Goal: Browse casually

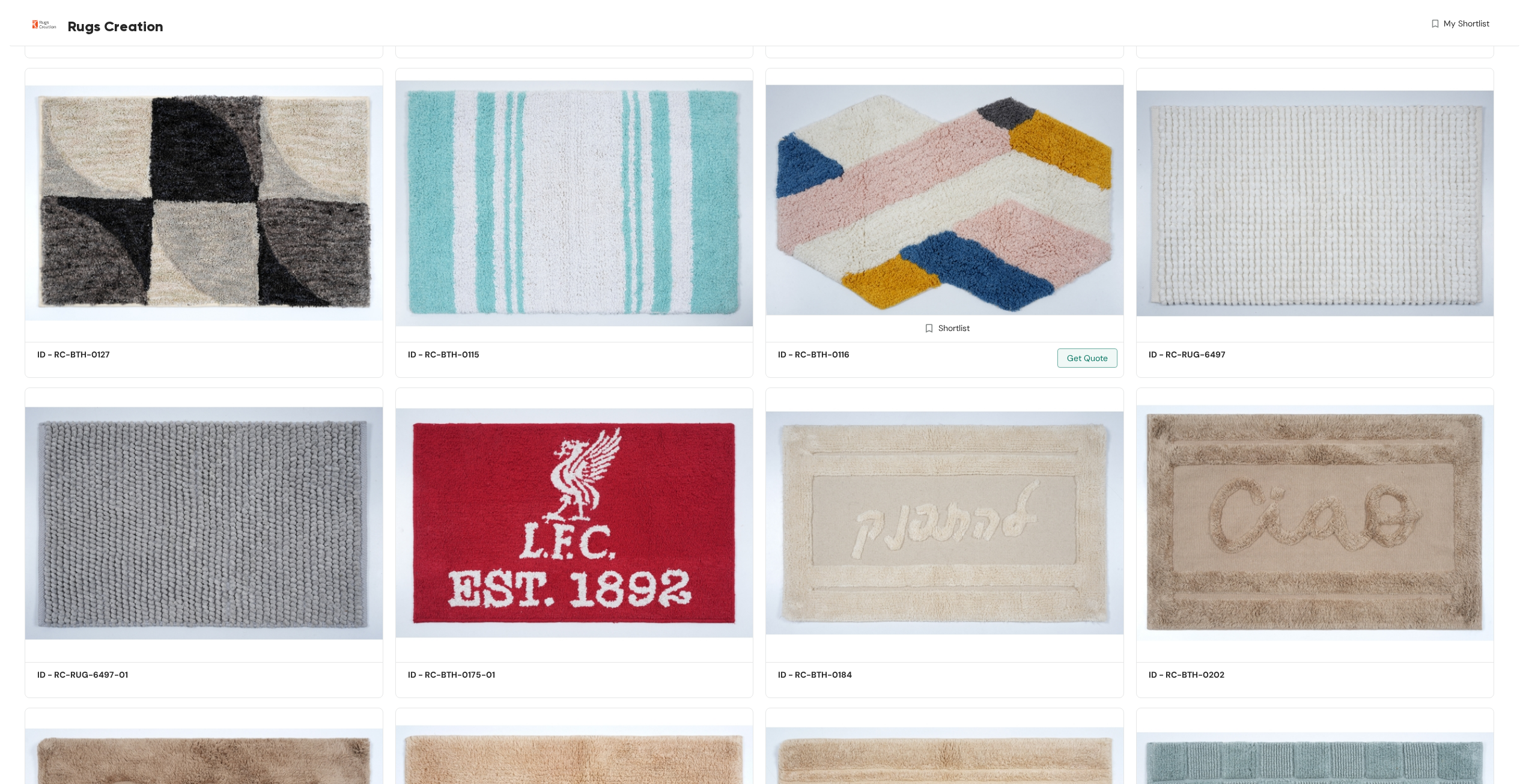
scroll to position [5277, 0]
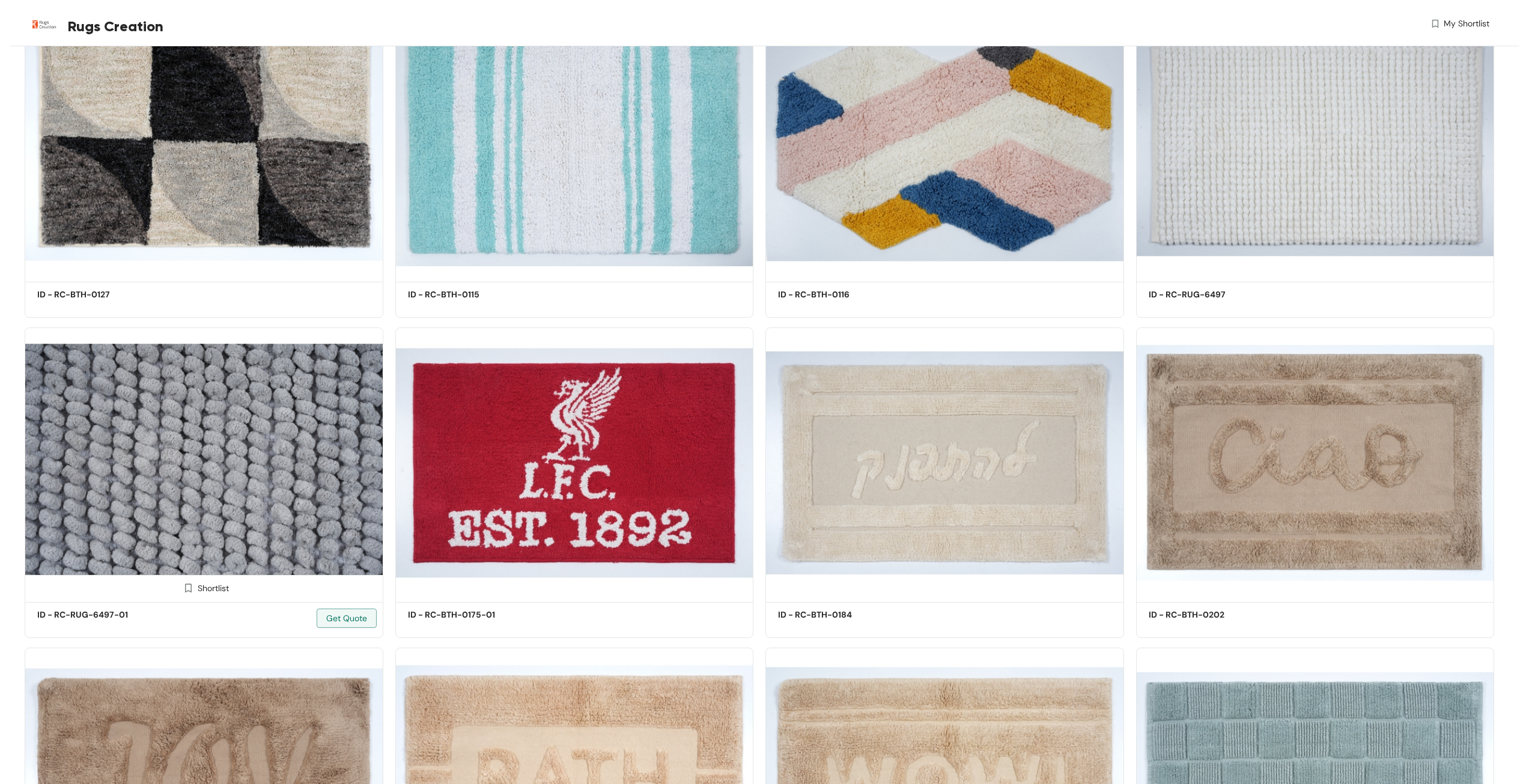
click at [228, 477] on img at bounding box center [203, 462] width 358 height 271
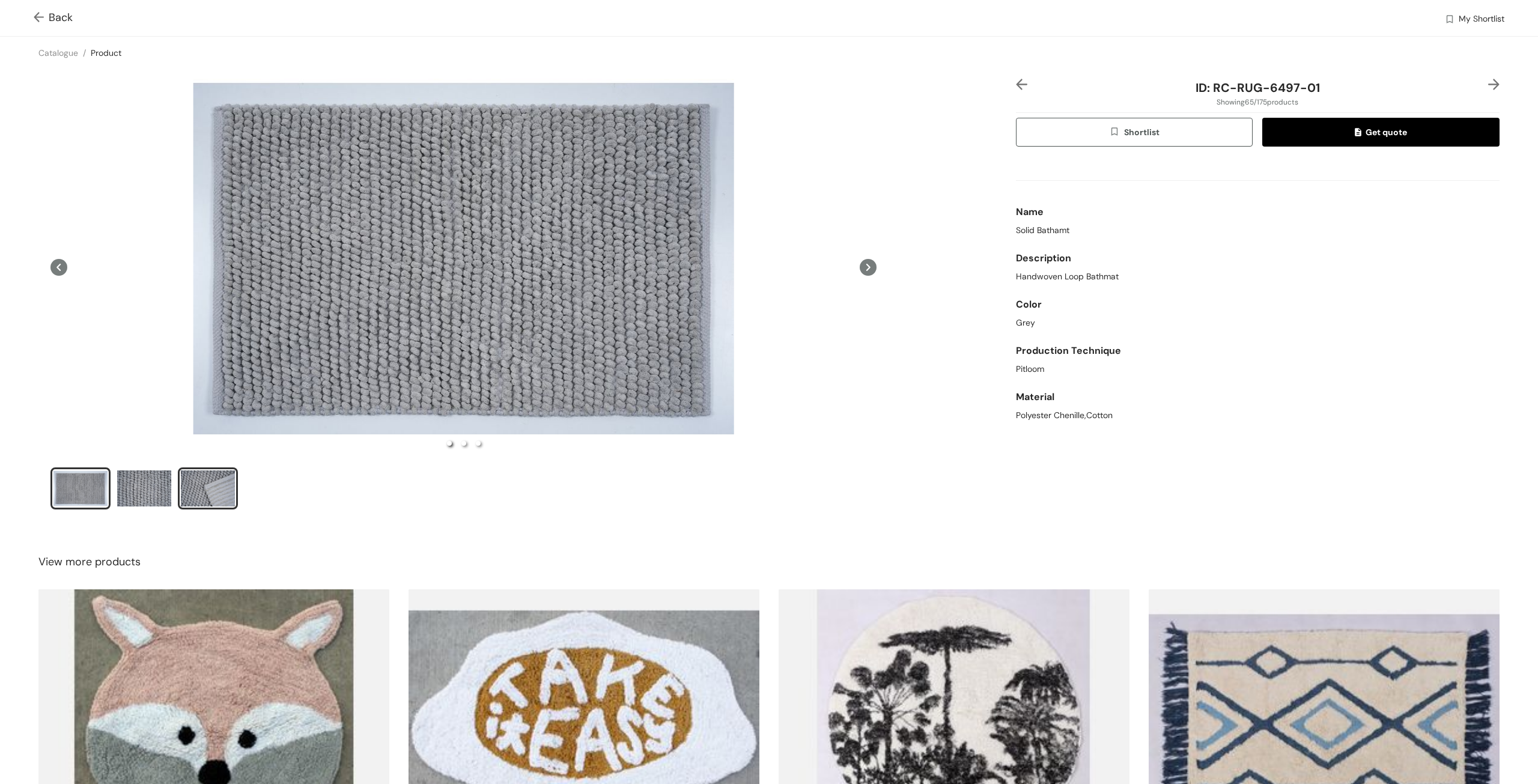
click at [206, 484] on div "slide item 3" at bounding box center [207, 489] width 54 height 36
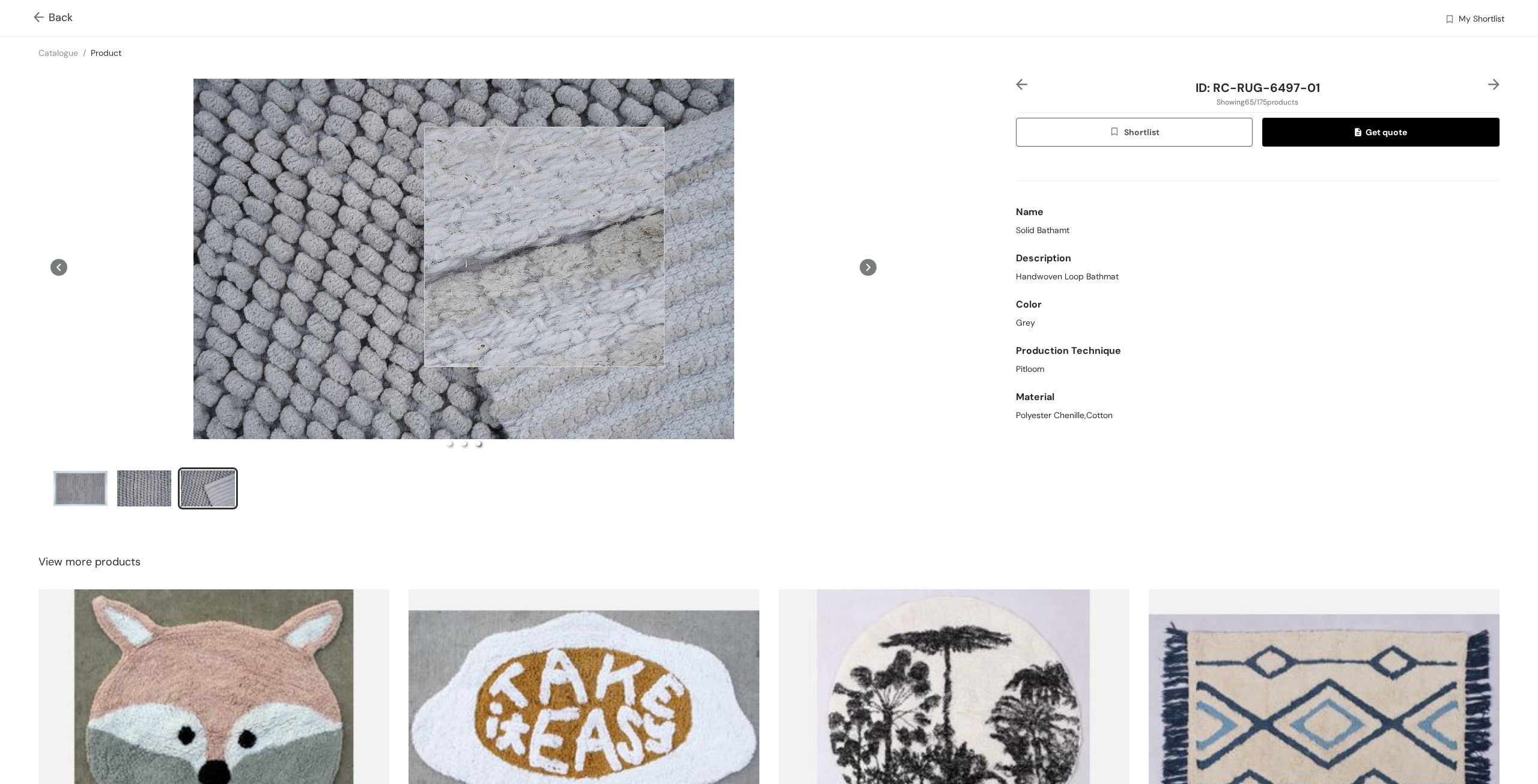
click at [544, 247] on div at bounding box center [544, 247] width 241 height 241
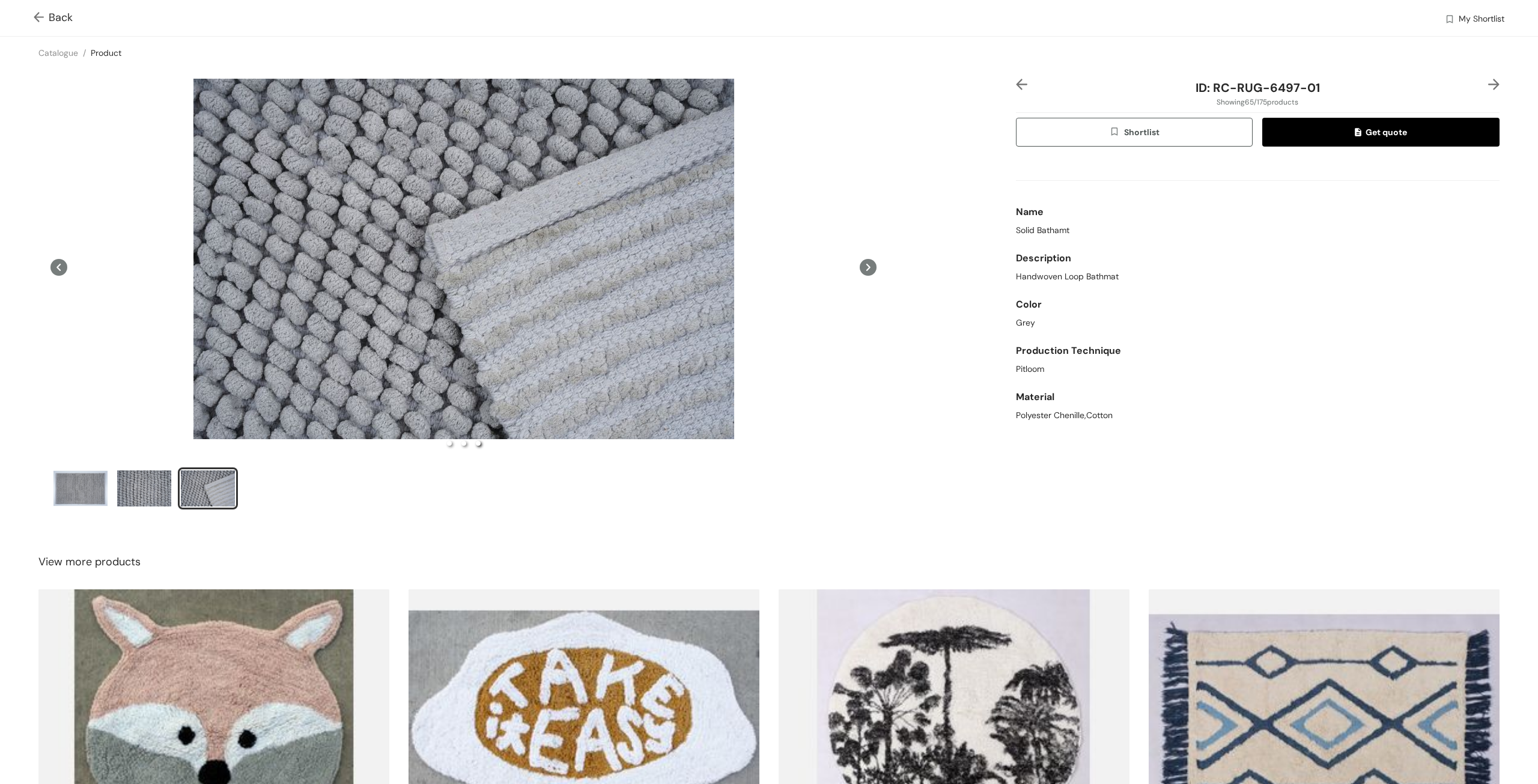
click at [860, 267] on icon at bounding box center [868, 267] width 16 height 16
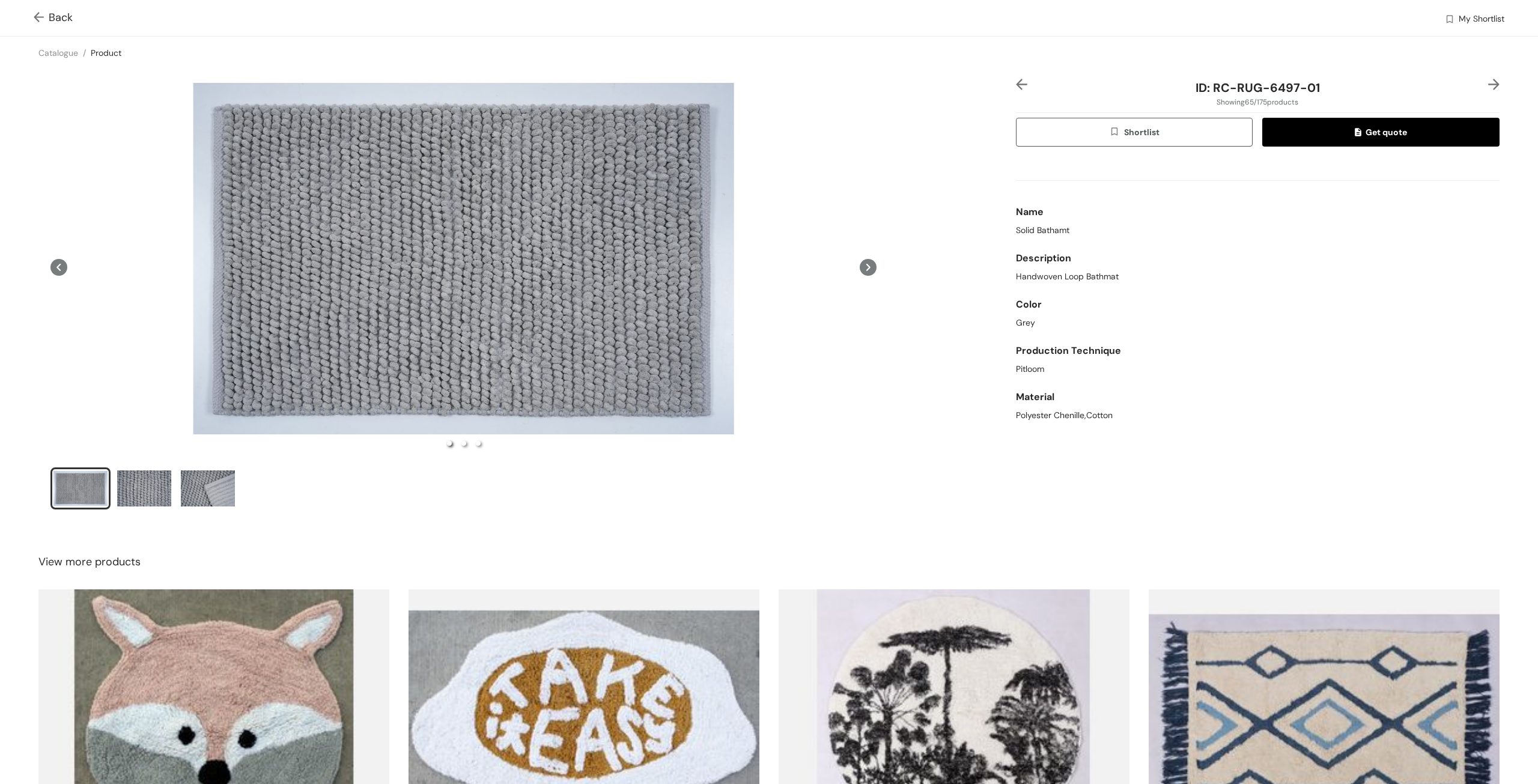
click at [860, 267] on icon at bounding box center [868, 267] width 16 height 16
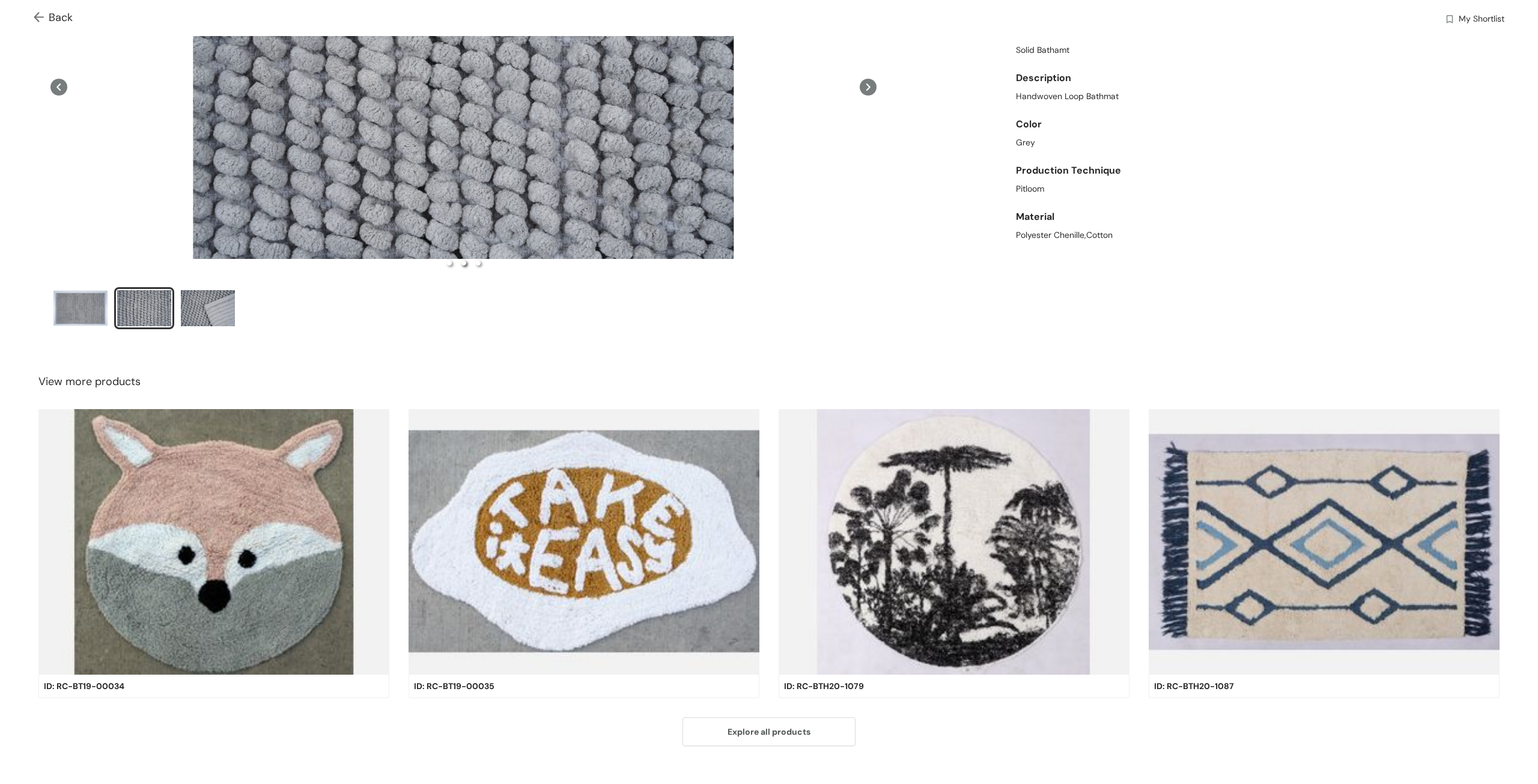
scroll to position [198, 0]
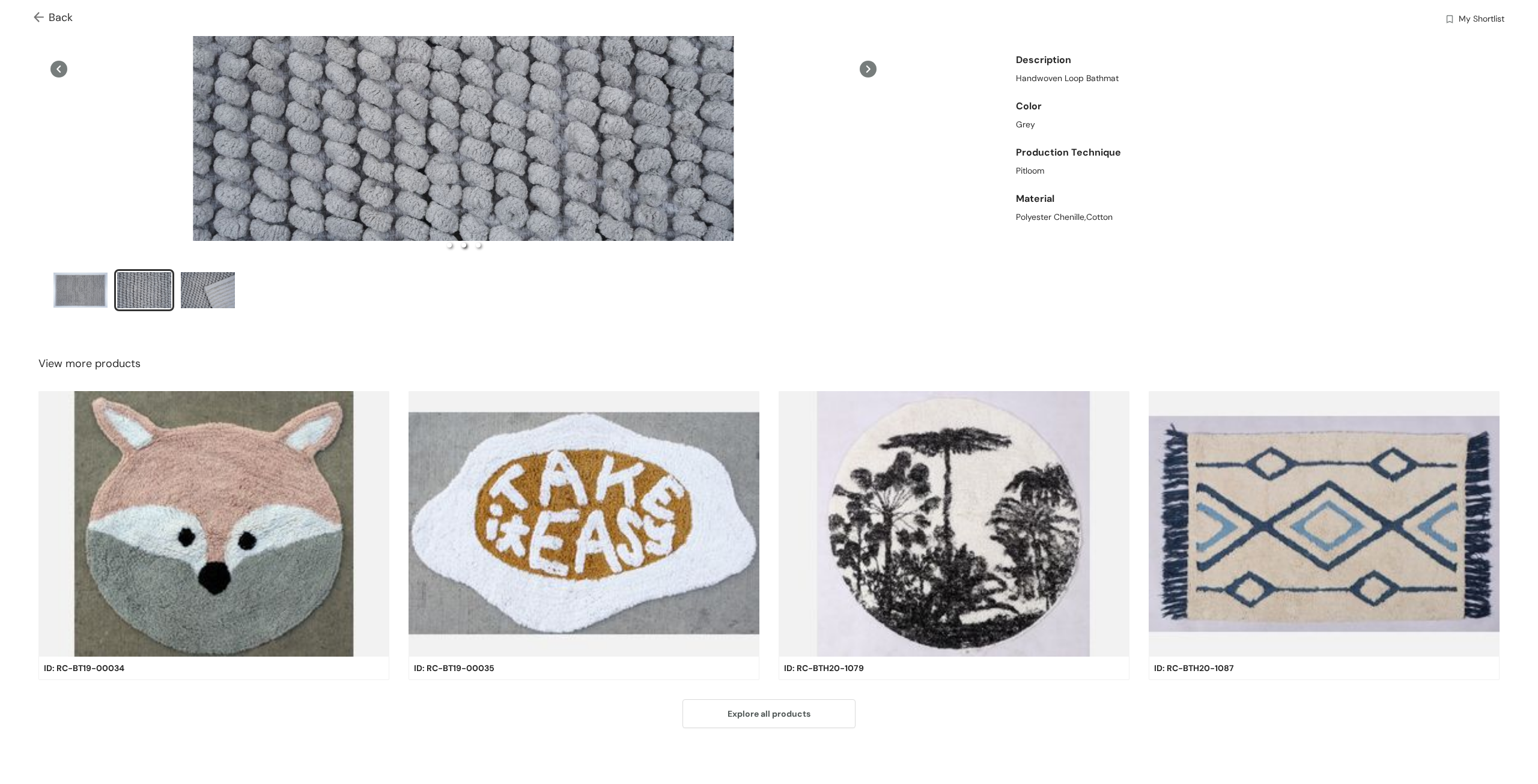
click at [50, 16] on span "Back" at bounding box center [53, 18] width 39 height 16
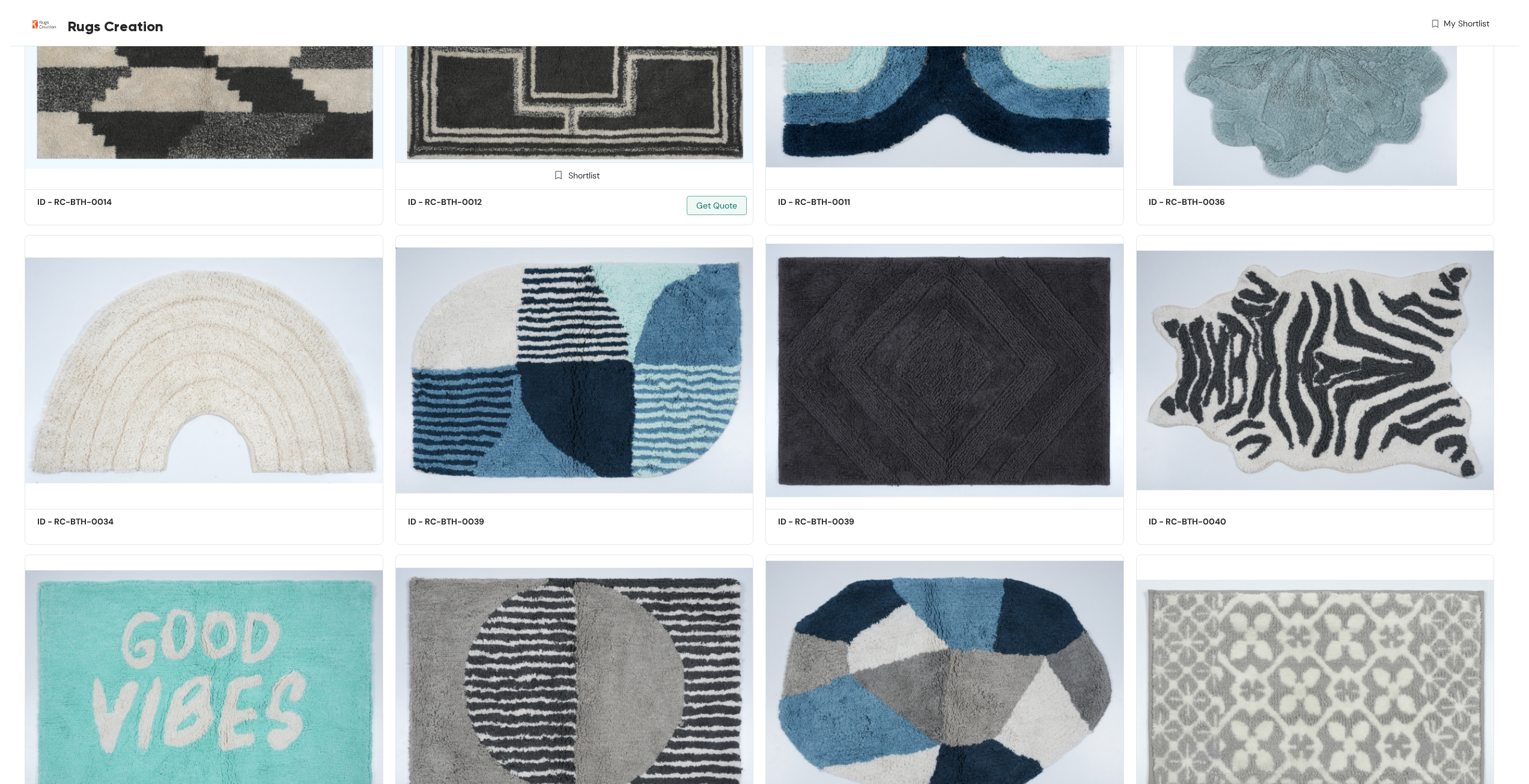
scroll to position [2890, 0]
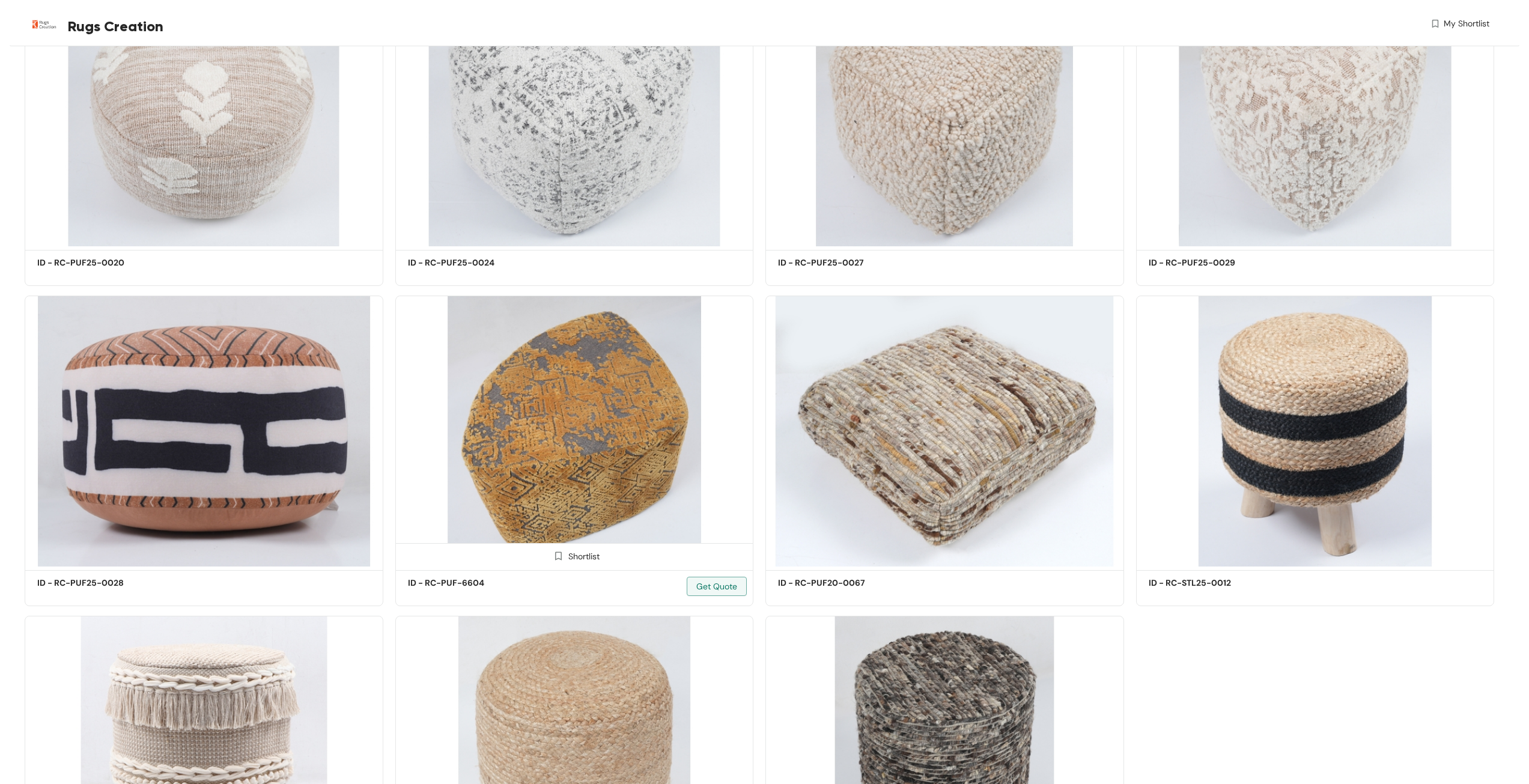
scroll to position [22348, 0]
